Goal: Find specific page/section: Find specific page/section

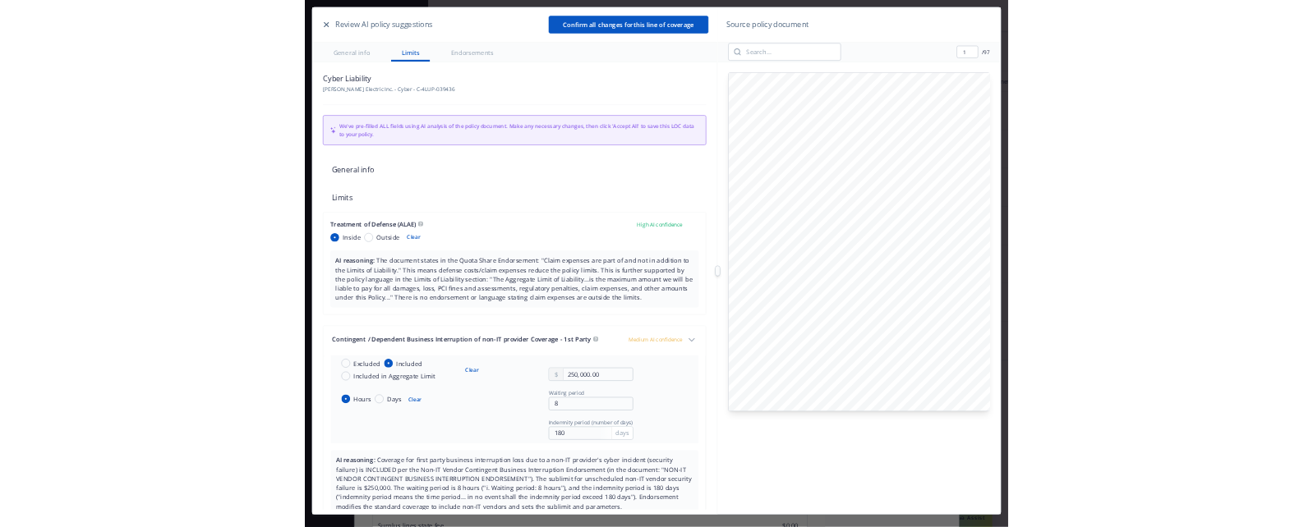
scroll to position [49, 0]
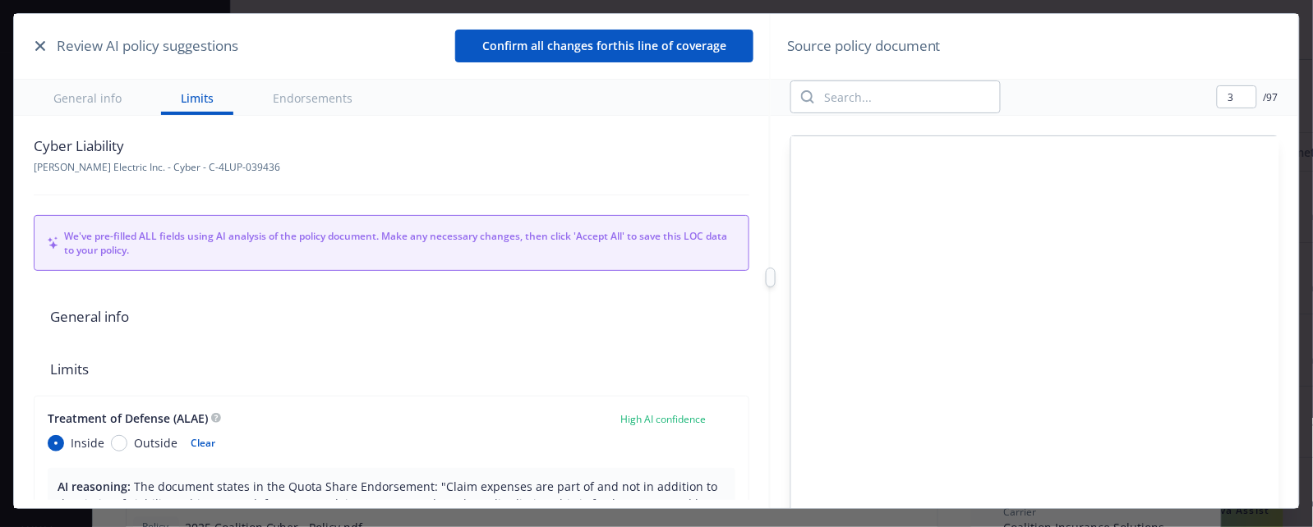
type input "4"
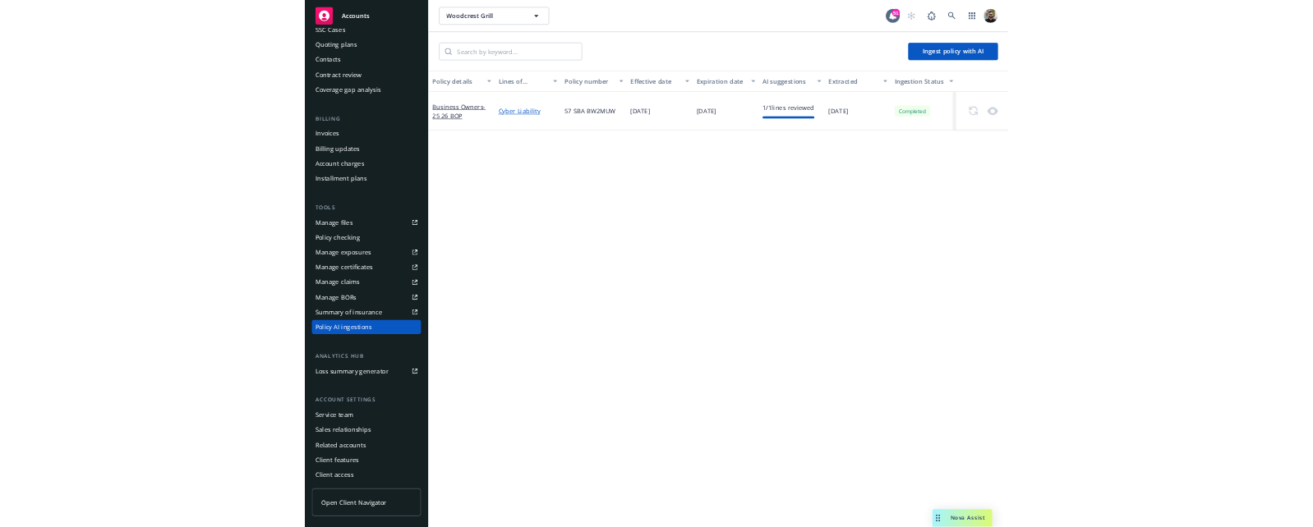
scroll to position [35, 0]
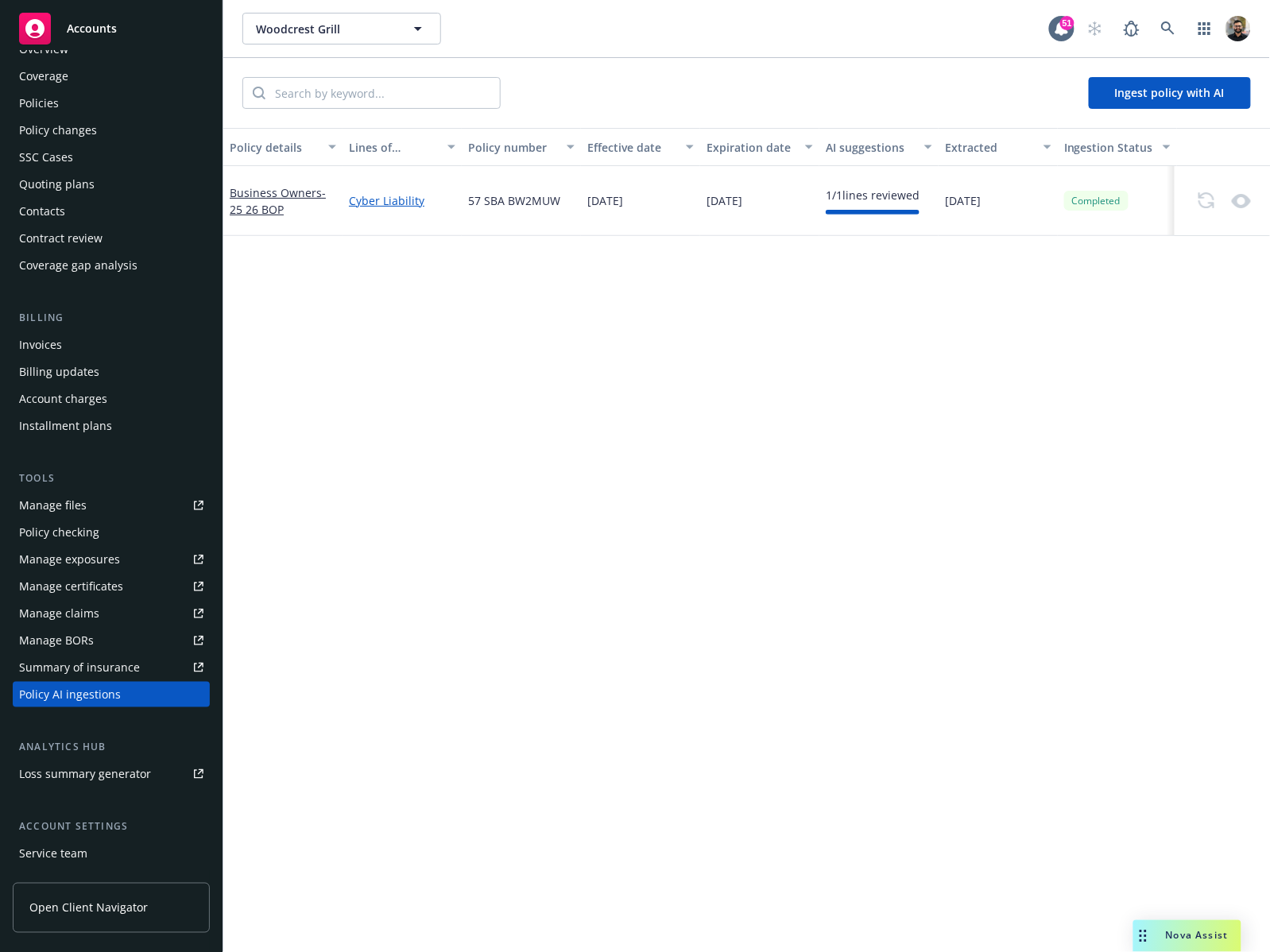
click at [87, 104] on div "Policies" at bounding box center [111, 104] width 185 height 25
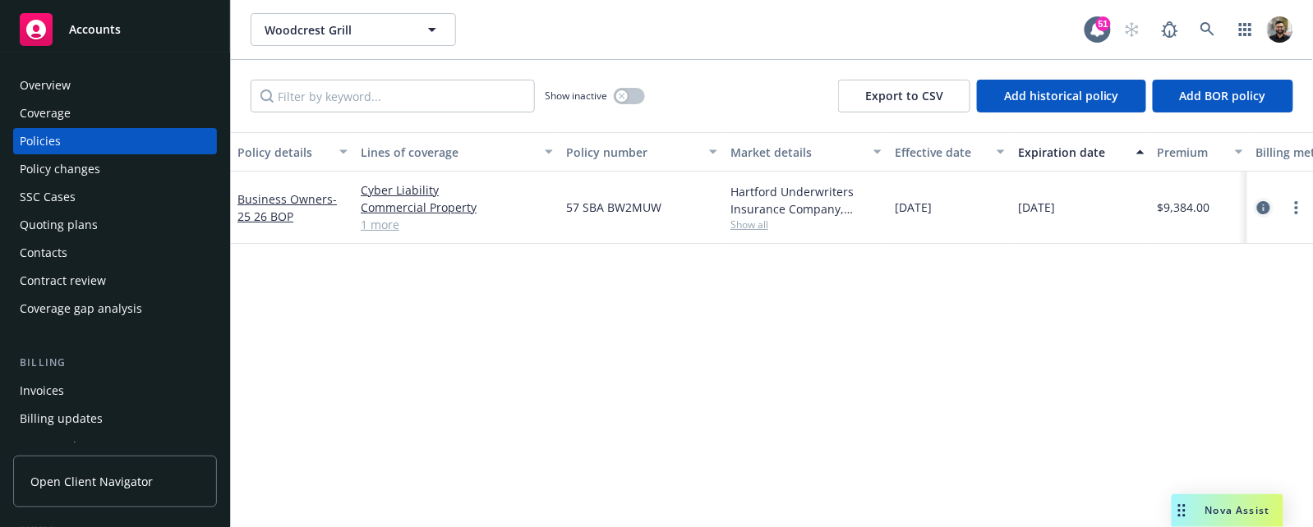
click at [1257, 207] on icon "circleInformation" at bounding box center [1263, 207] width 13 height 13
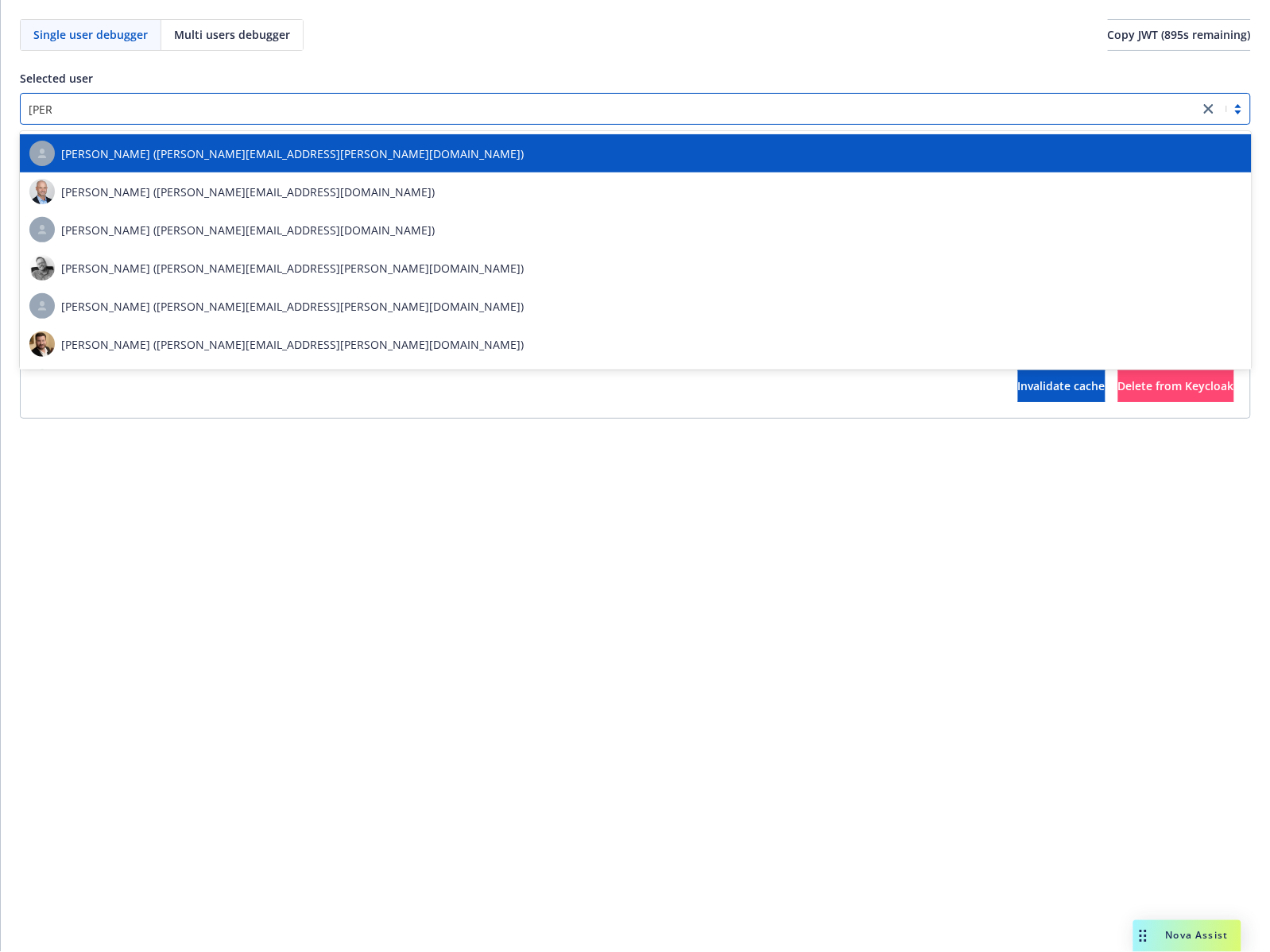
type input "[PERSON_NAME]"
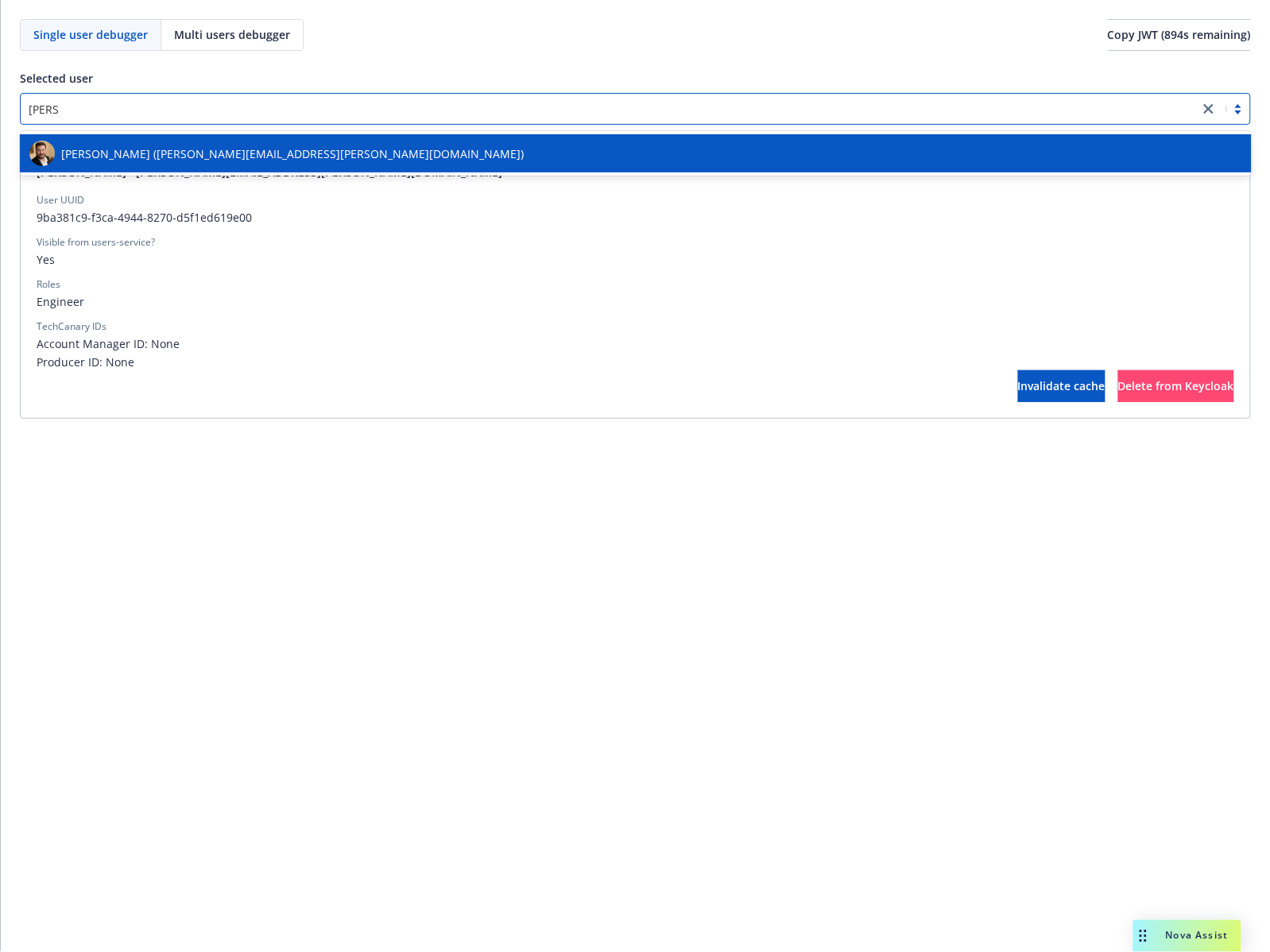
click at [448, 155] on div "[PERSON_NAME] ([PERSON_NAME][EMAIL_ADDRESS][PERSON_NAME][DOMAIN_NAME])" at bounding box center [635, 153] width 1213 height 25
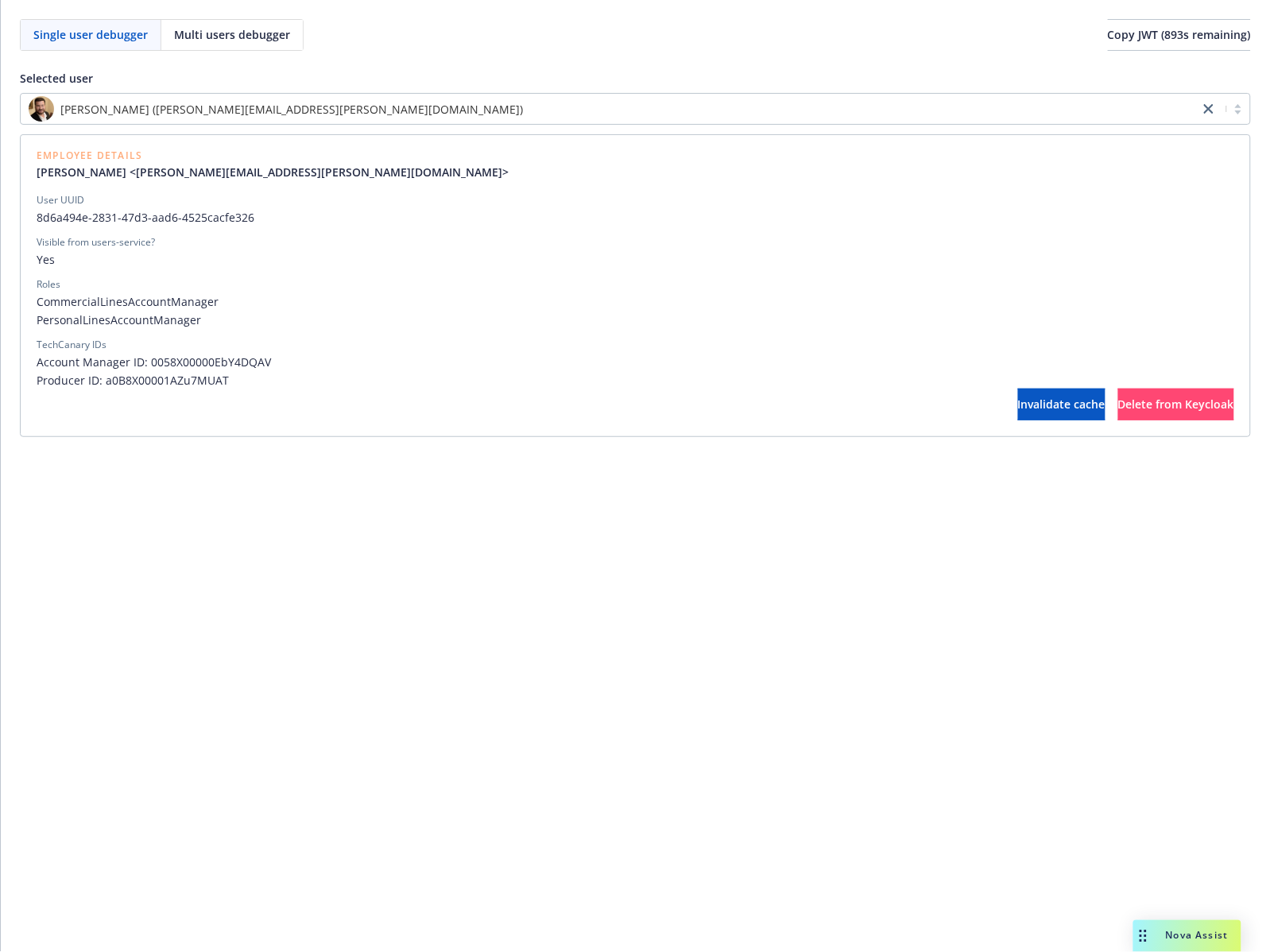
click at [143, 210] on span "8d6a494e-2831-47d3-aad6-4525cacfe326" at bounding box center [635, 217] width 1197 height 16
copy span "8d6a494e-2831-47d3-aad6-4525cacfe326"
